Goal: Task Accomplishment & Management: Use online tool/utility

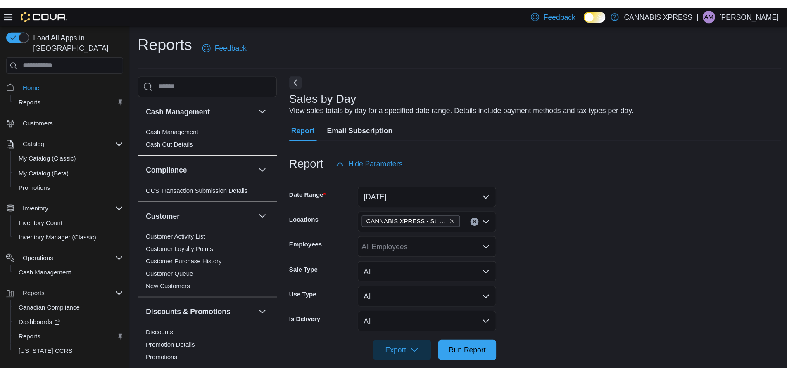
scroll to position [124, 0]
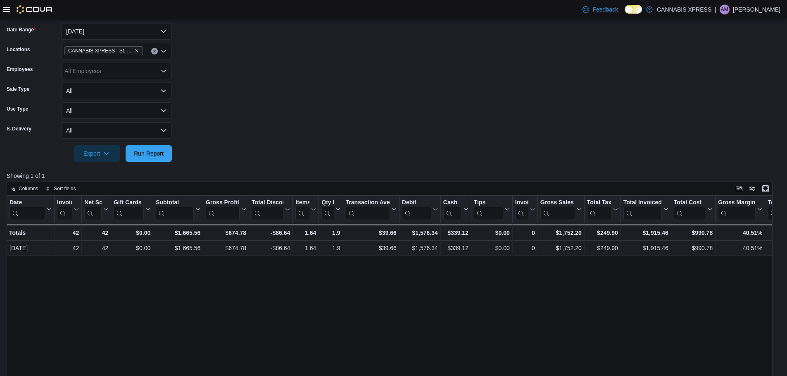
click at [301, 61] on form "Date Range Today Locations CANNABIS XPRESS - St. Andrews (Water Street) Employe…" at bounding box center [394, 87] width 774 height 149
click at [5, 6] on icon at bounding box center [6, 9] width 7 height 7
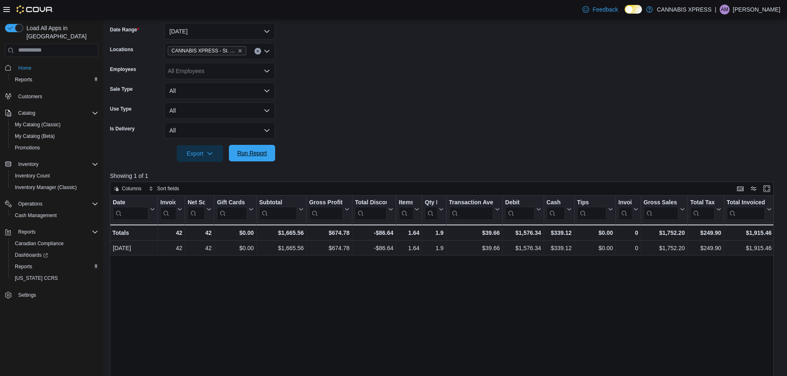
click at [241, 151] on span "Run Report" at bounding box center [252, 153] width 30 height 8
